Goal: Task Accomplishment & Management: Use online tool/utility

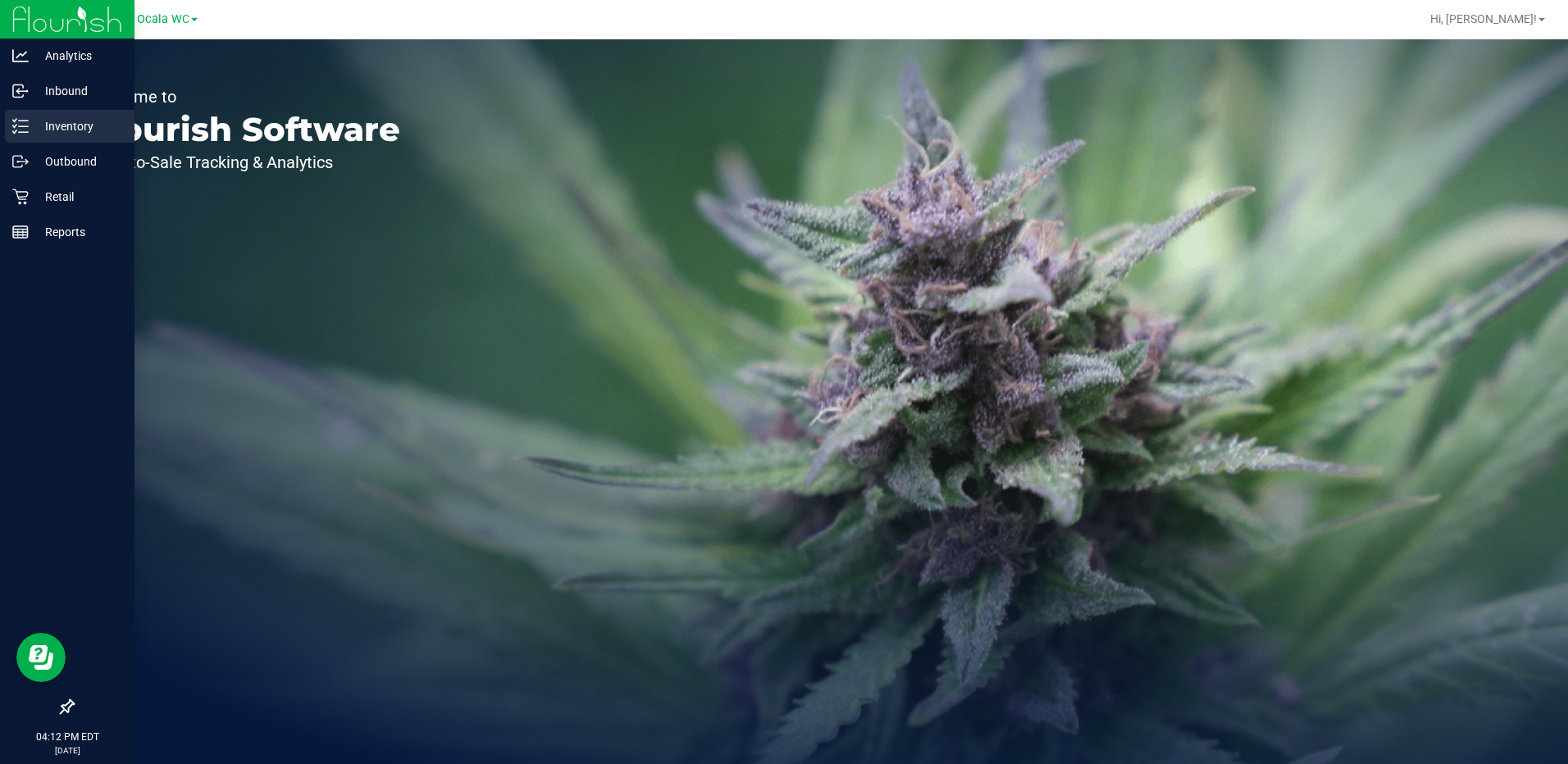
click at [32, 124] on p "Inventory" at bounding box center [78, 126] width 98 height 19
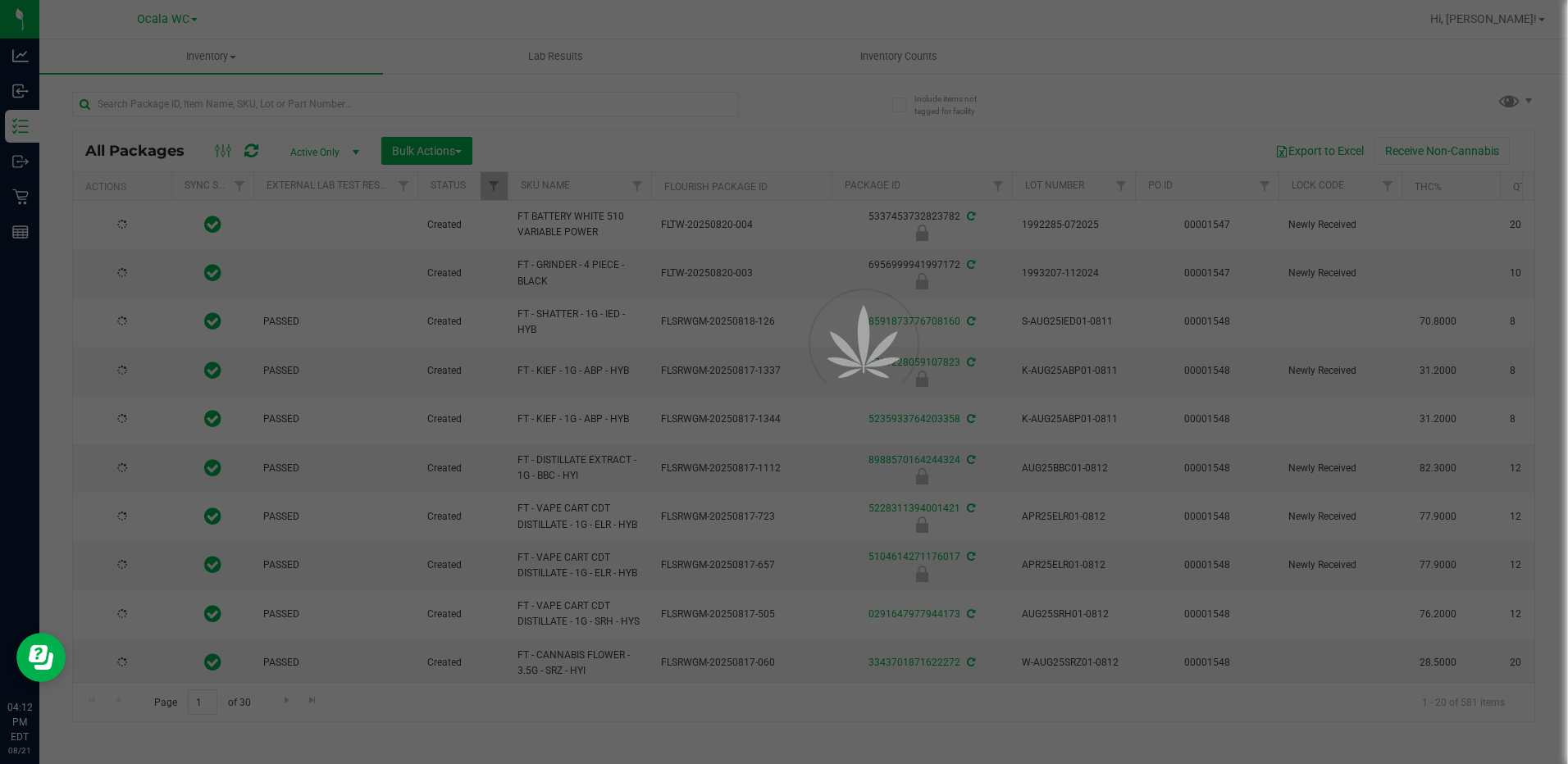
click at [947, 188] on div at bounding box center [784, 382] width 1568 height 764
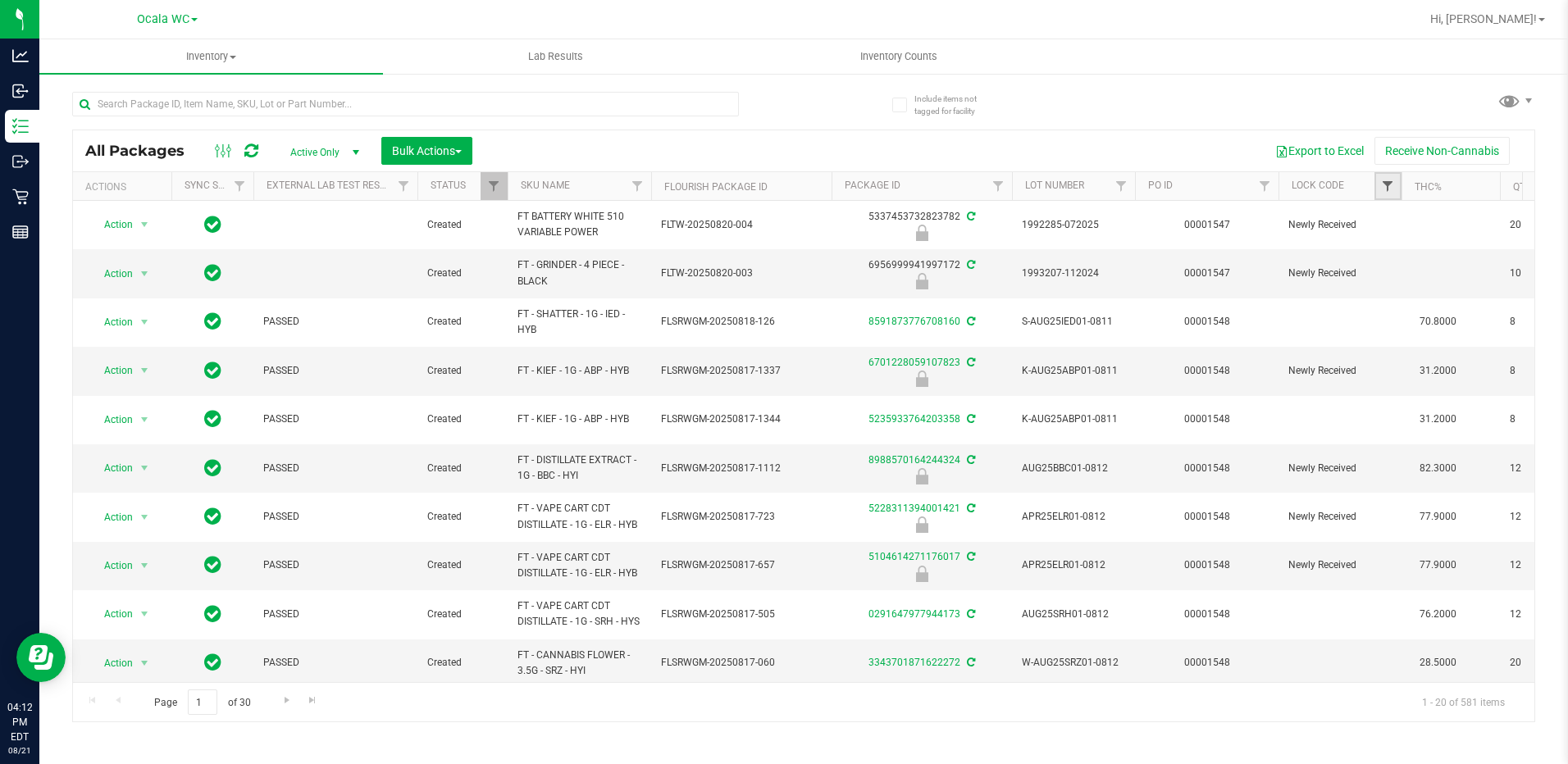
click at [947, 188] on span "Filter" at bounding box center [1387, 186] width 13 height 13
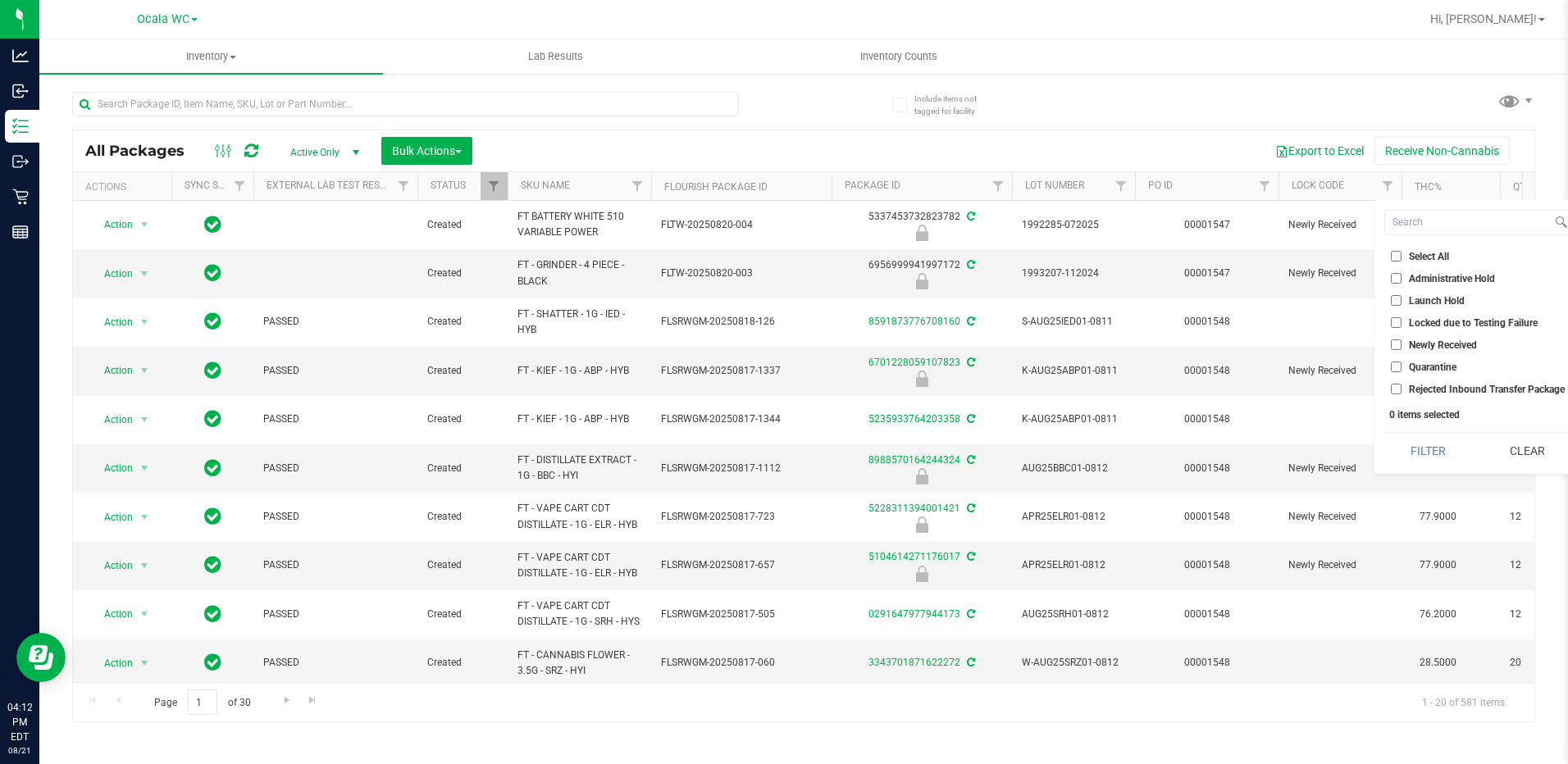
click at [947, 298] on input "Launch Hold" at bounding box center [1396, 300] width 11 height 11
checkbox input "true"
click at [947, 342] on input "Newly Received" at bounding box center [1396, 345] width 11 height 11
checkbox input "false"
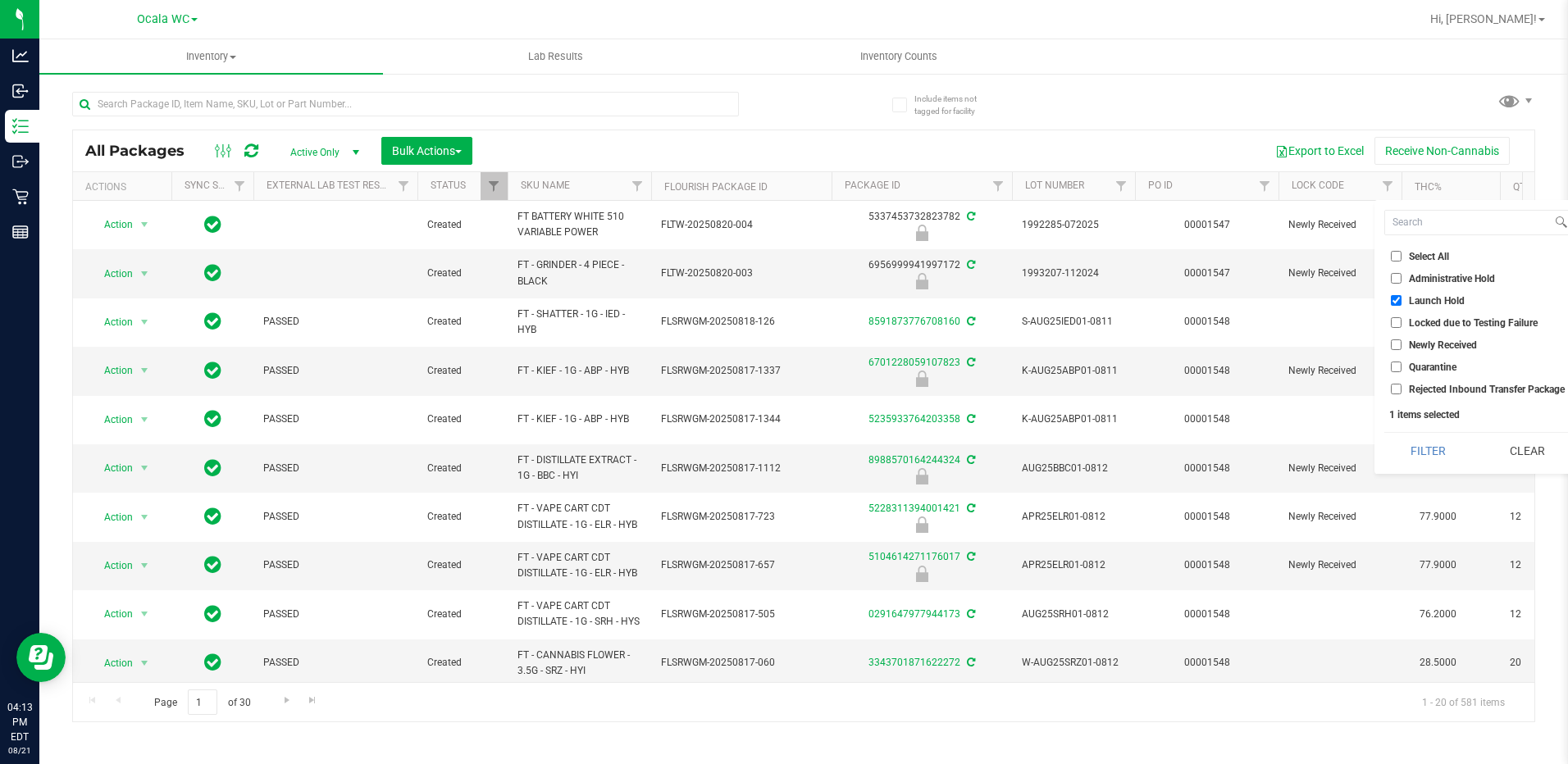
click at [947, 364] on input "Quarantine" at bounding box center [1396, 367] width 11 height 11
checkbox input "true"
click at [947, 446] on button "Filter" at bounding box center [1428, 450] width 88 height 36
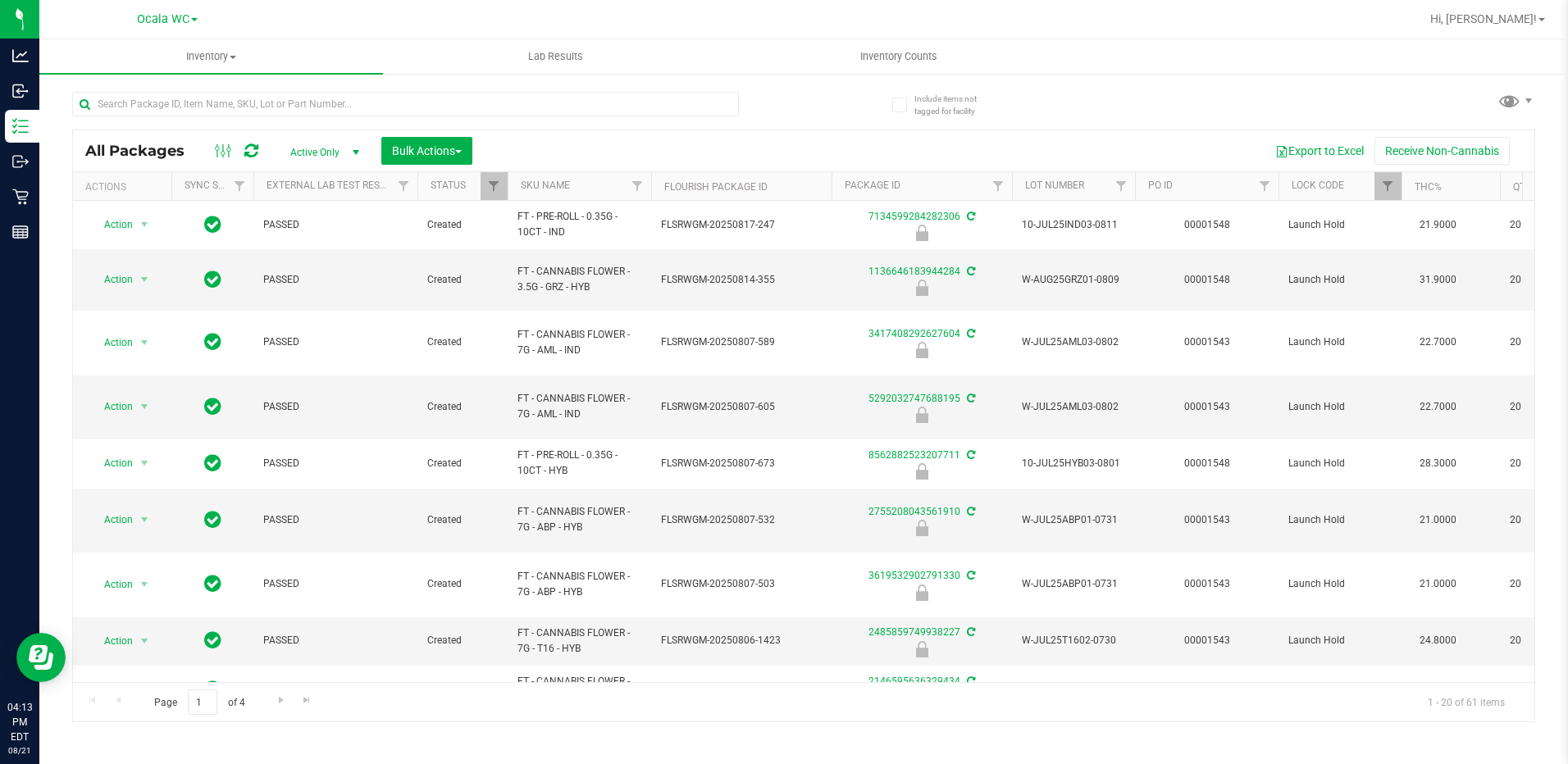
click at [592, 179] on th "SKU Name" at bounding box center [580, 186] width 144 height 29
click at [594, 175] on th "SKU Name" at bounding box center [580, 186] width 144 height 29
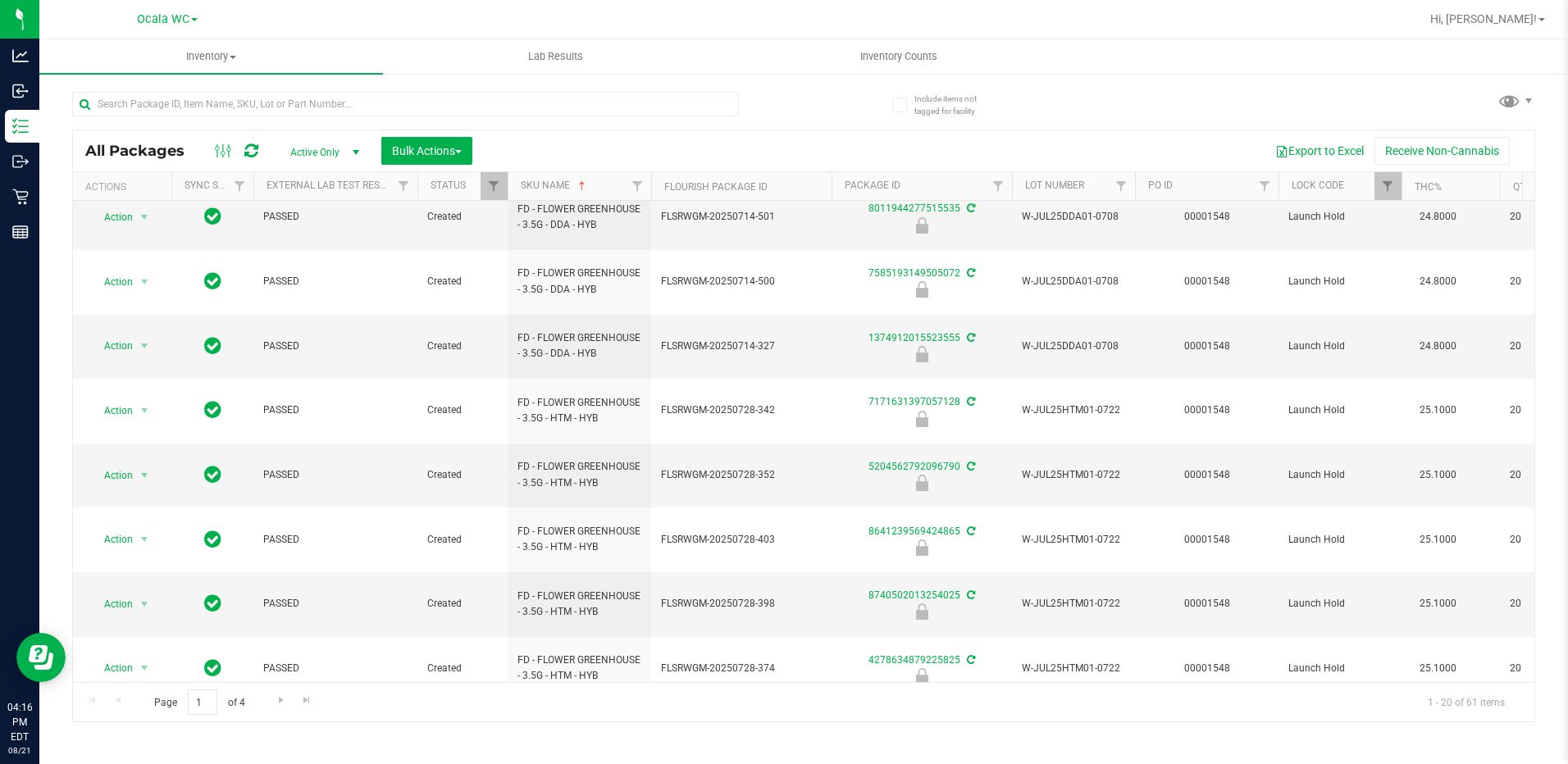
scroll to position [492, 0]
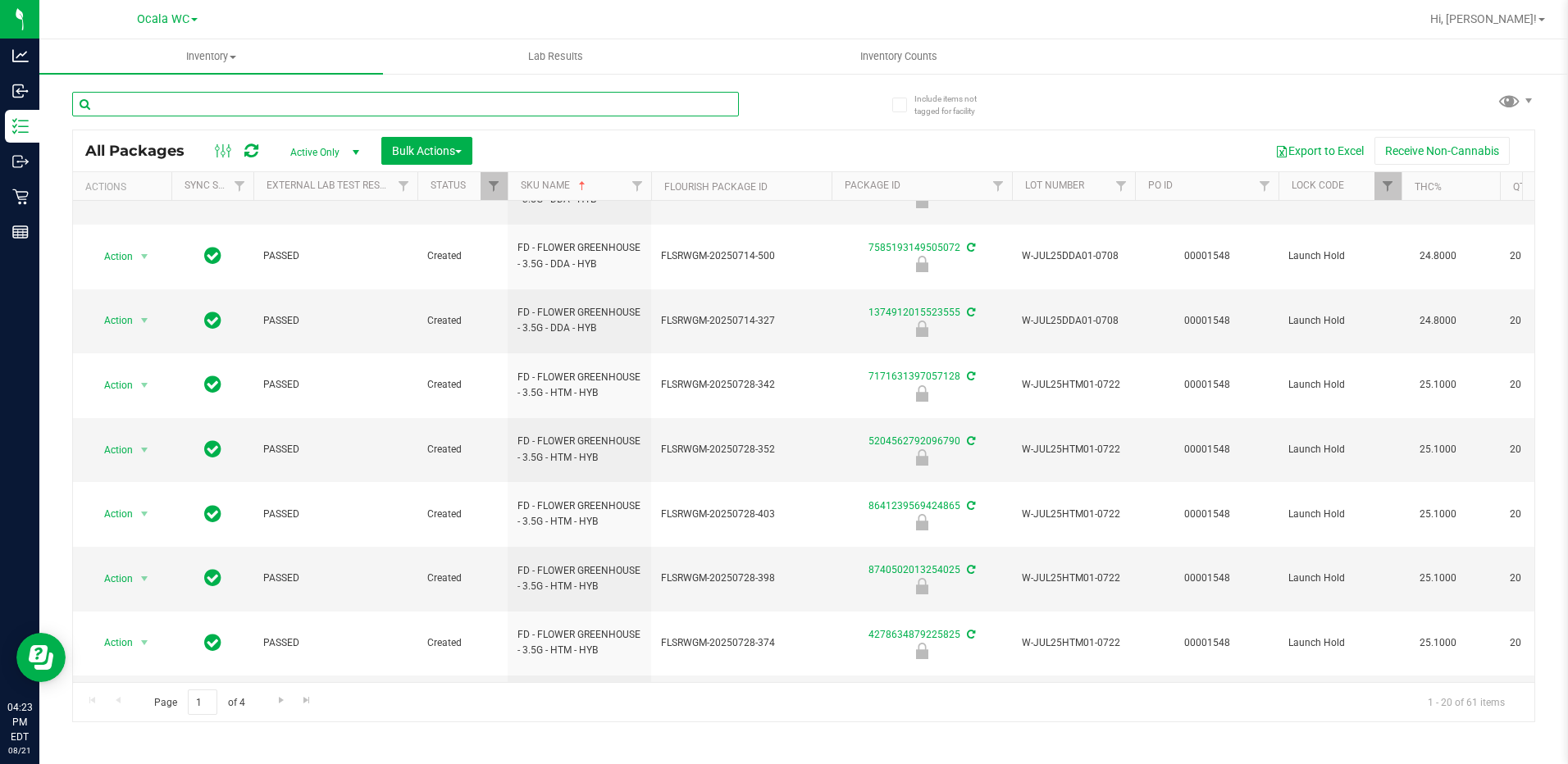
click at [512, 102] on input "text" at bounding box center [404, 104] width 666 height 25
type input "6905312202976486"
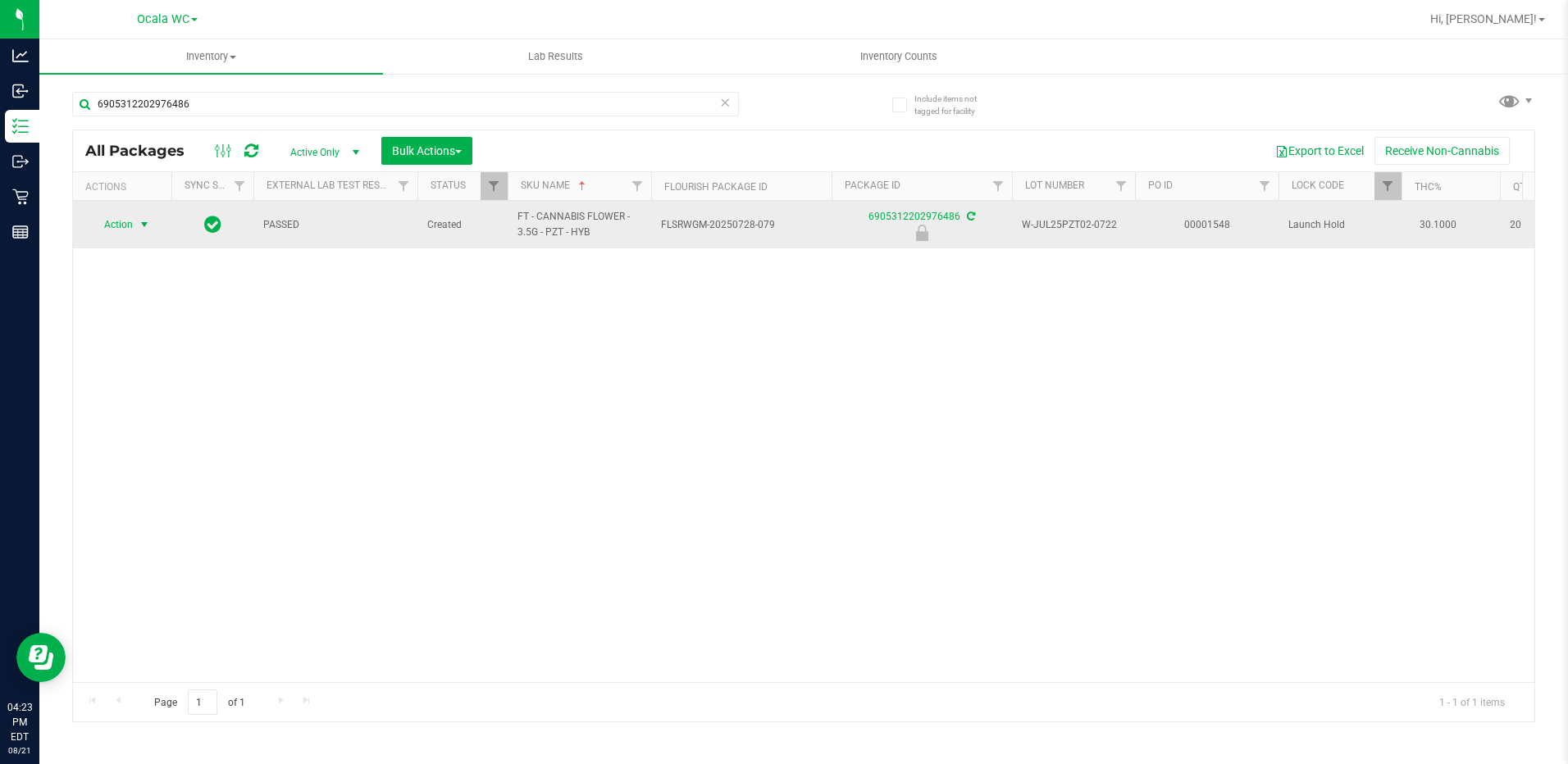
click at [127, 234] on span "Action" at bounding box center [111, 224] width 45 height 23
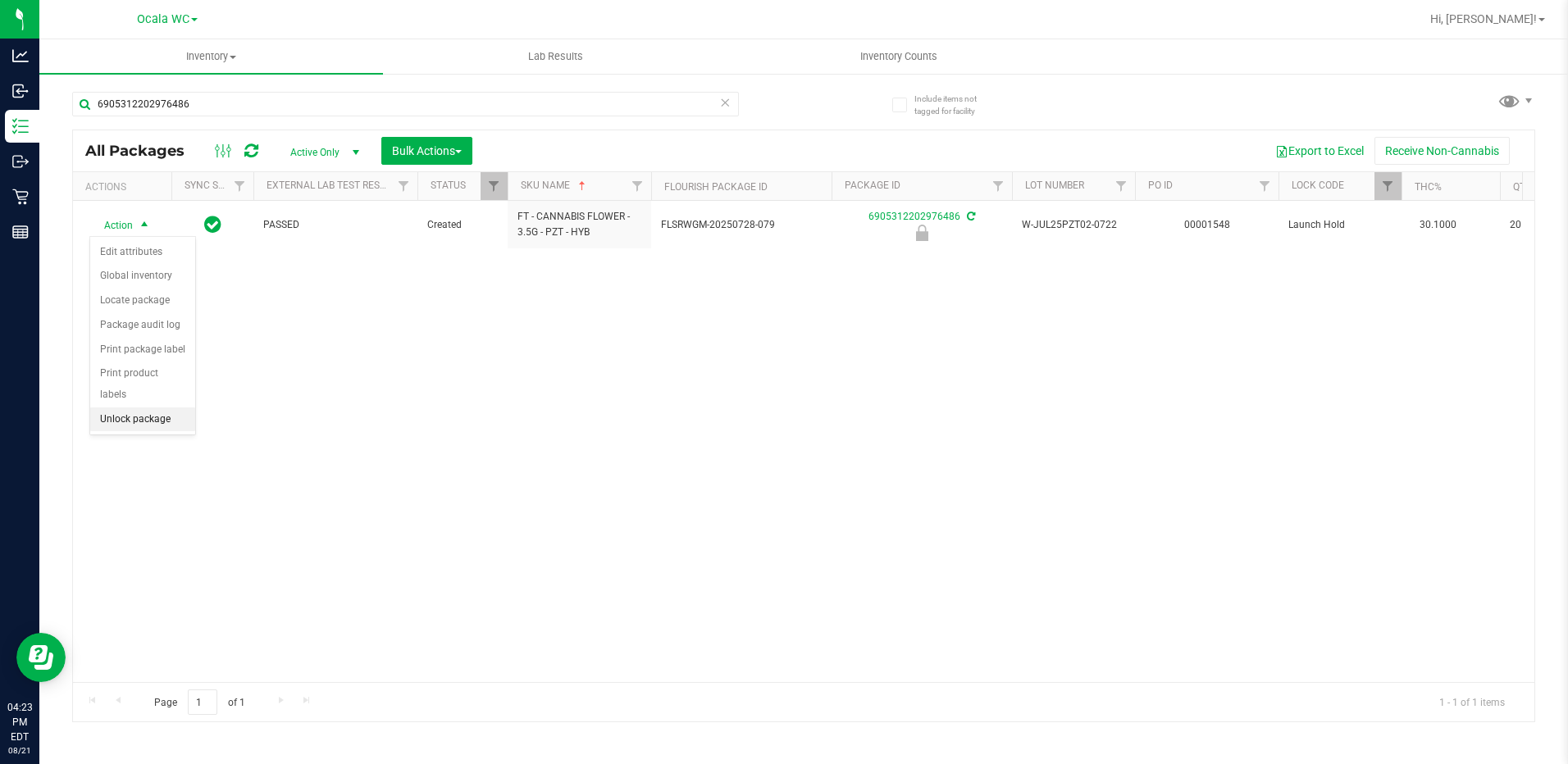
click at [130, 407] on li "Unlock package" at bounding box center [143, 419] width 105 height 25
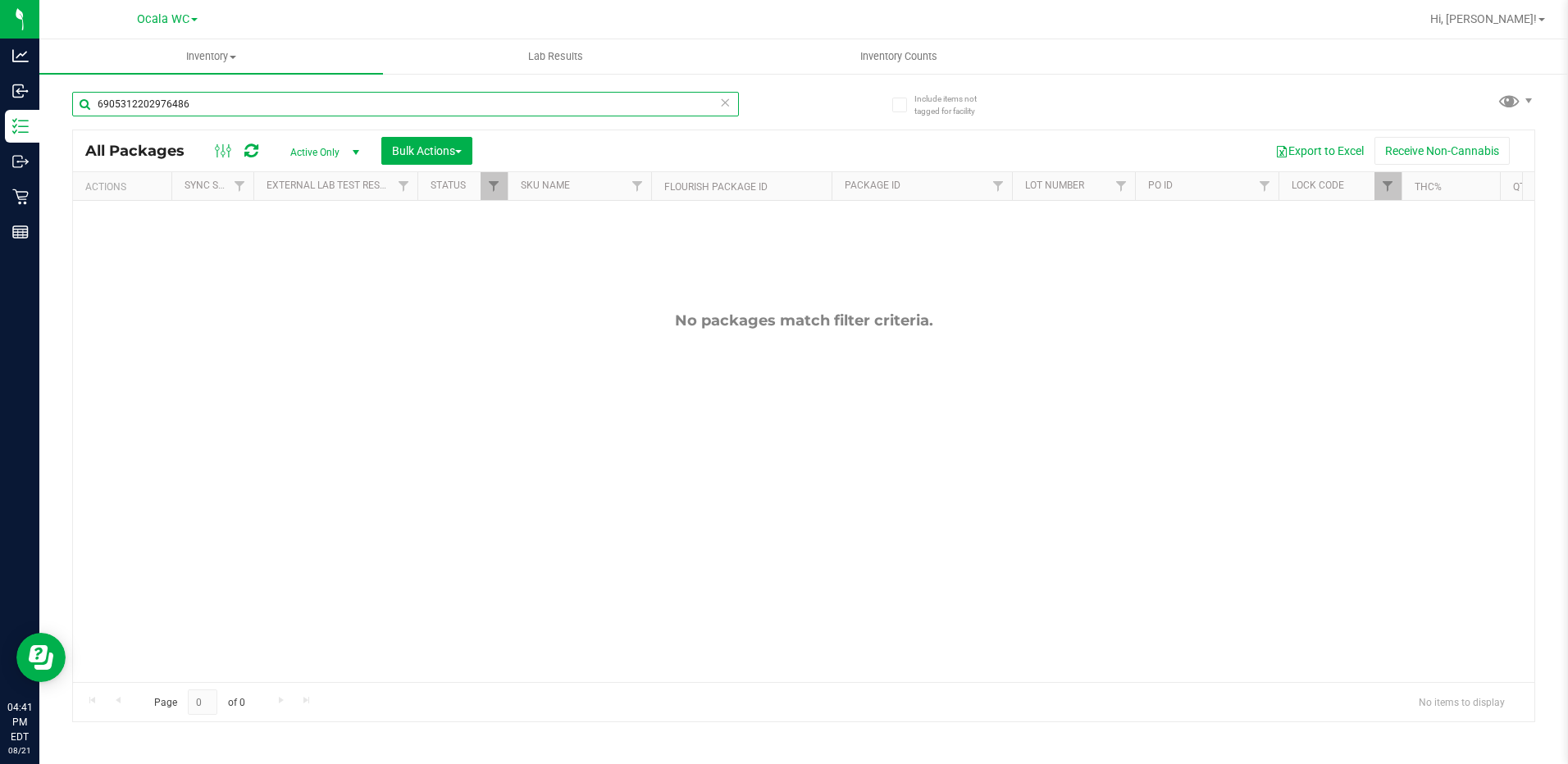
click at [203, 114] on input "6905312202976486" at bounding box center [404, 104] width 666 height 25
type input "3825779823981637"
click at [1392, 187] on span "Filter" at bounding box center [1387, 186] width 13 height 13
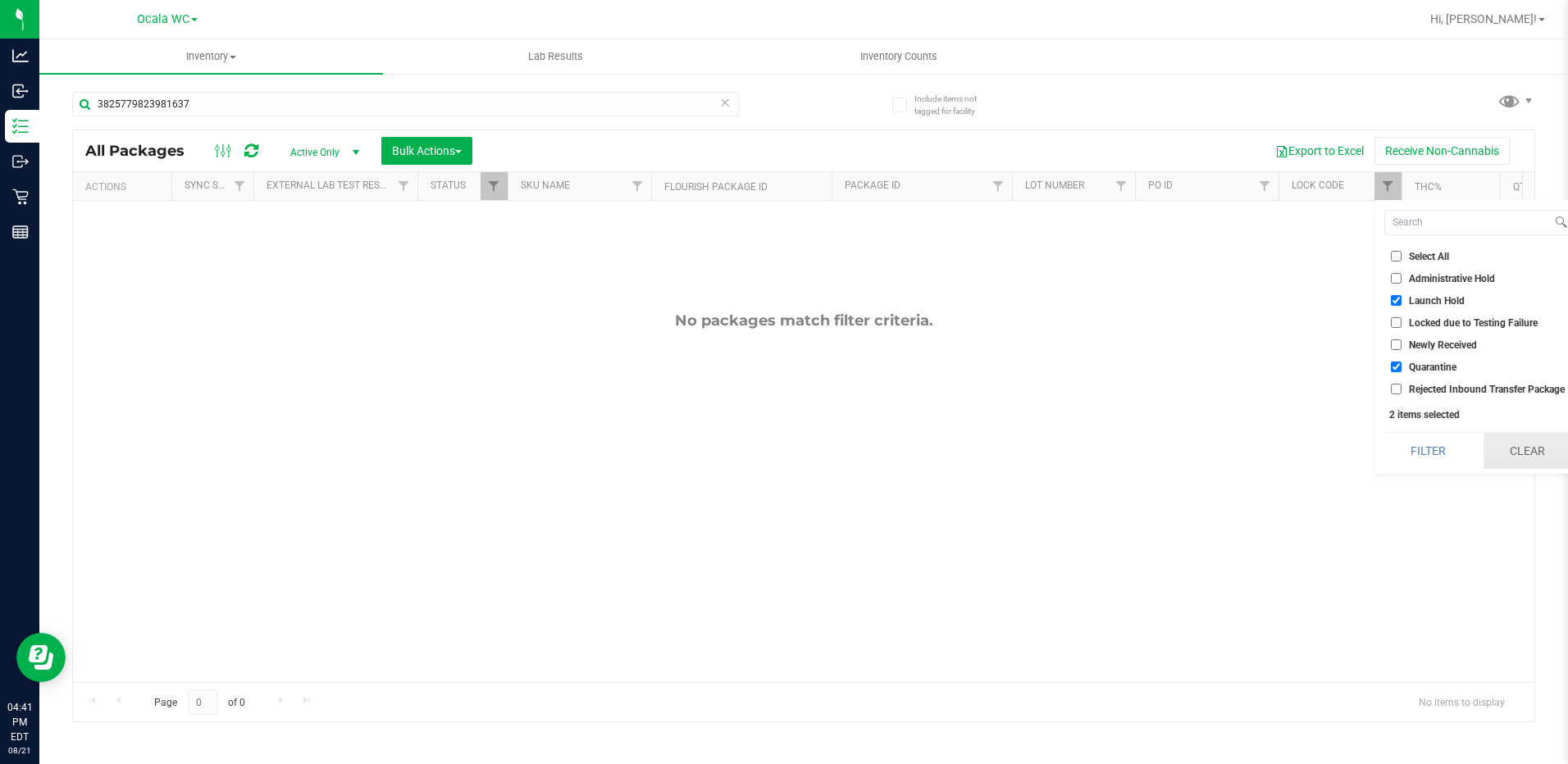
click at [1547, 453] on button "Clear" at bounding box center [1527, 450] width 88 height 36
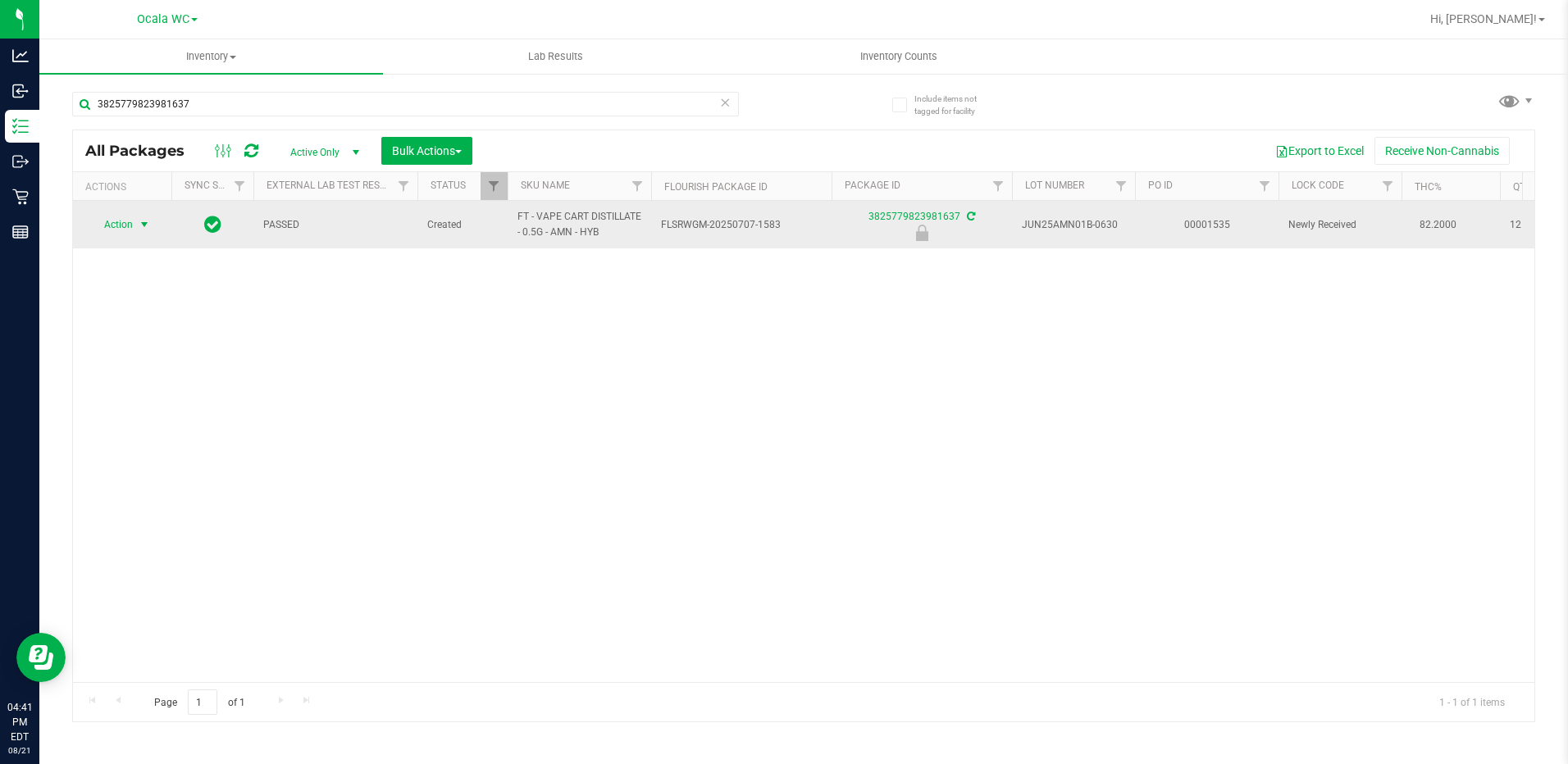
click at [140, 222] on span "select" at bounding box center [144, 224] width 13 height 13
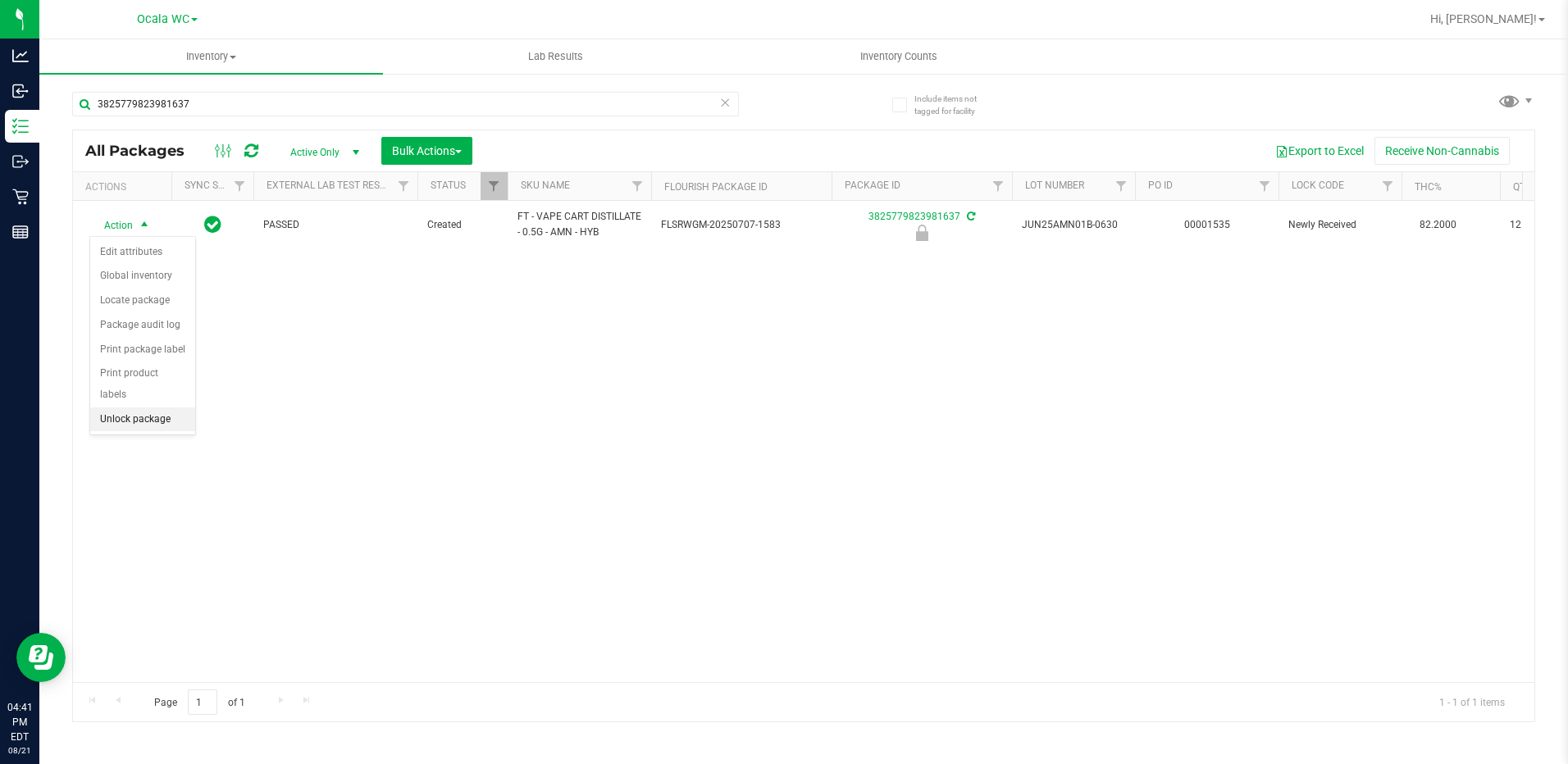
click at [136, 407] on li "Unlock package" at bounding box center [143, 419] width 105 height 25
